Goal: Information Seeking & Learning: Find specific page/section

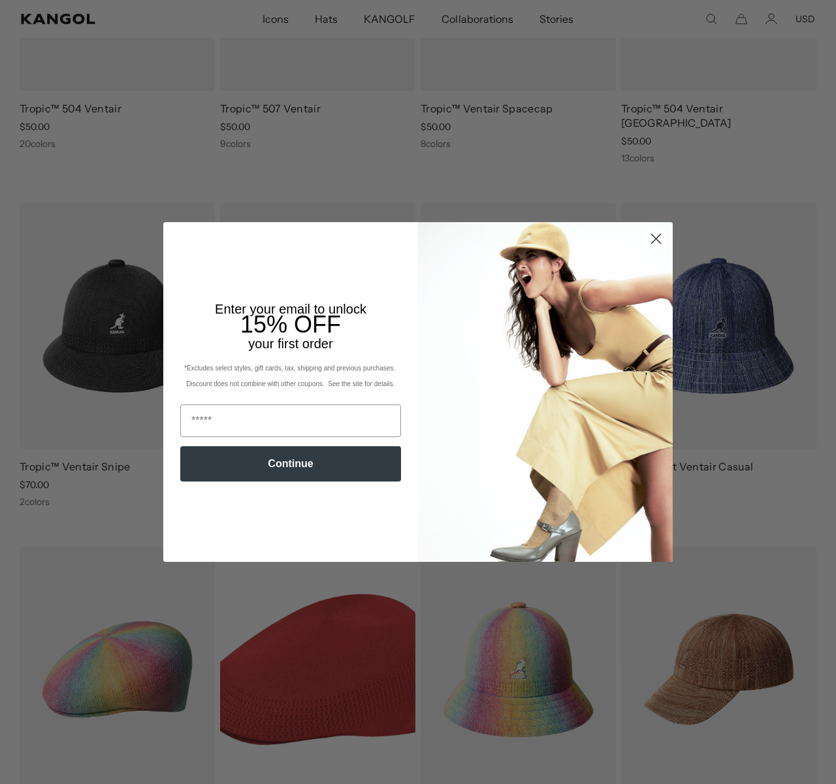
scroll to position [0, 269]
